Goal: Information Seeking & Learning: Understand process/instructions

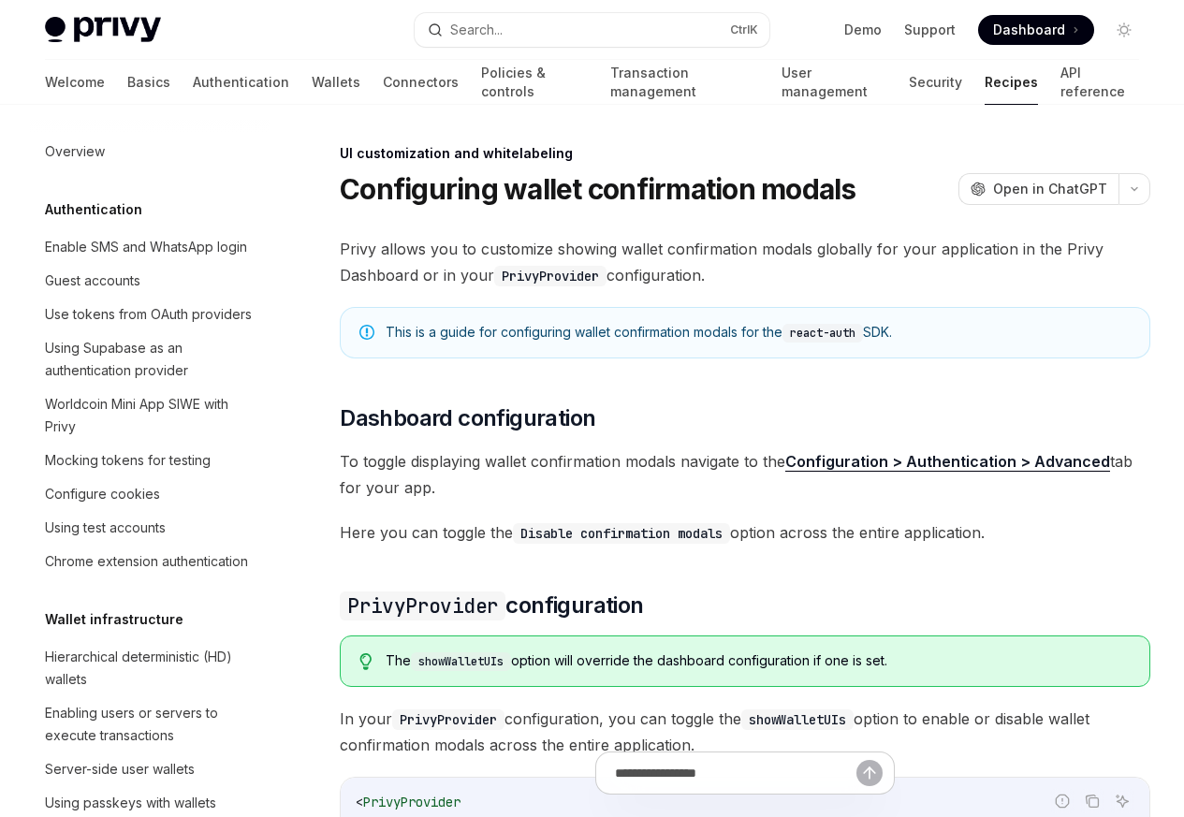
scroll to position [819, 0]
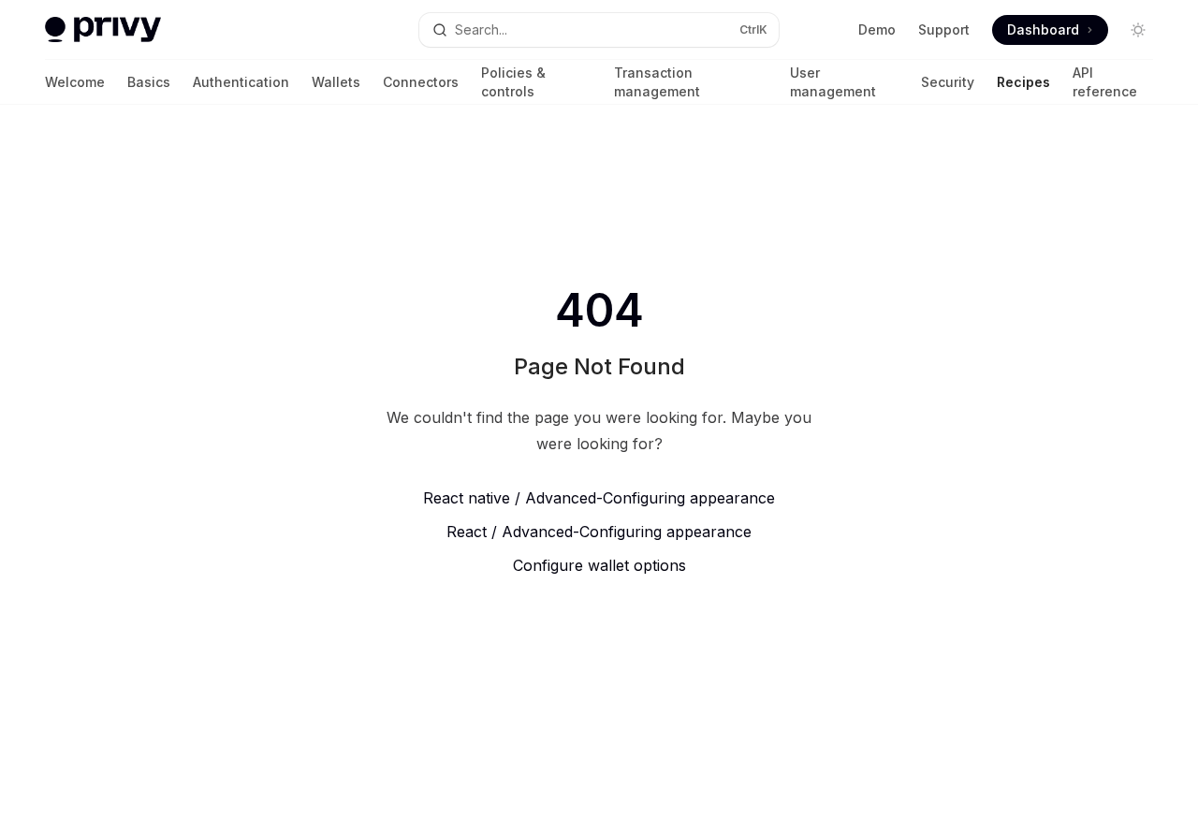
click at [586, 566] on span "Configure wallet options" at bounding box center [599, 565] width 173 height 19
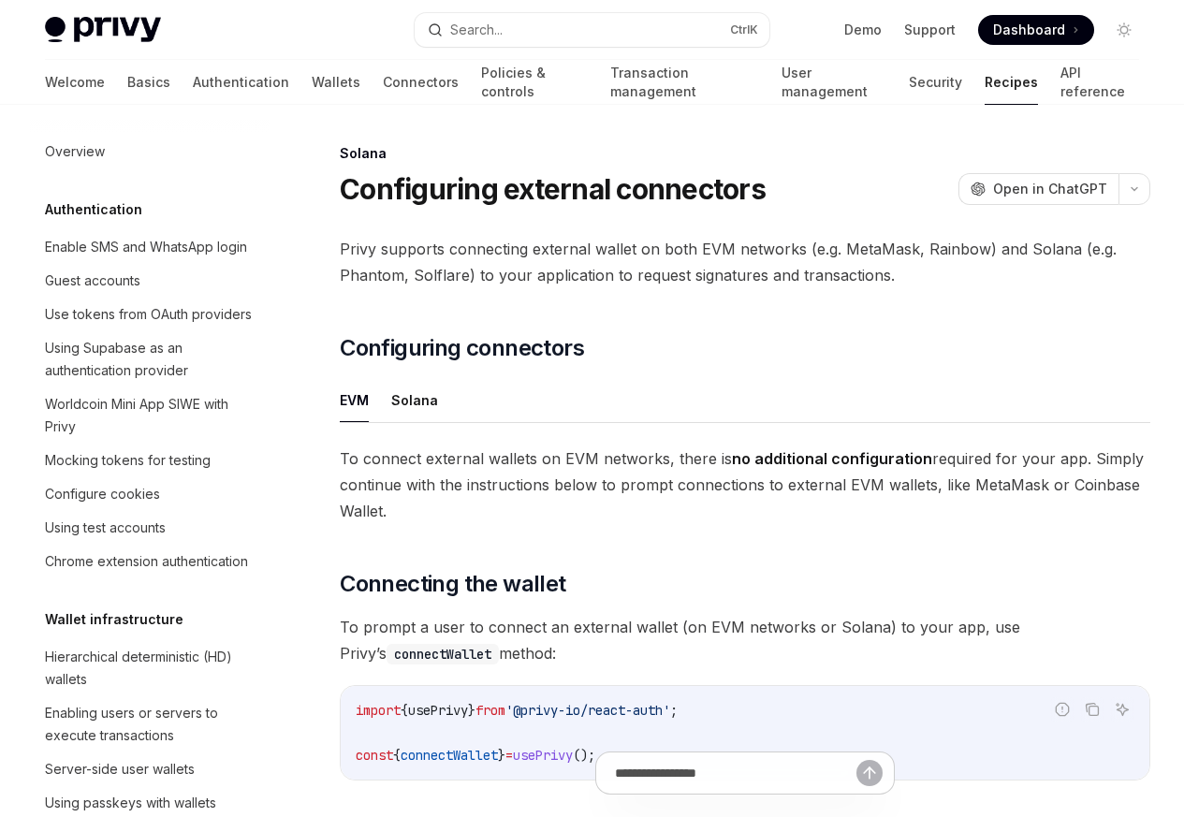
scroll to position [2999, 0]
